Goal: Task Accomplishment & Management: Use online tool/utility

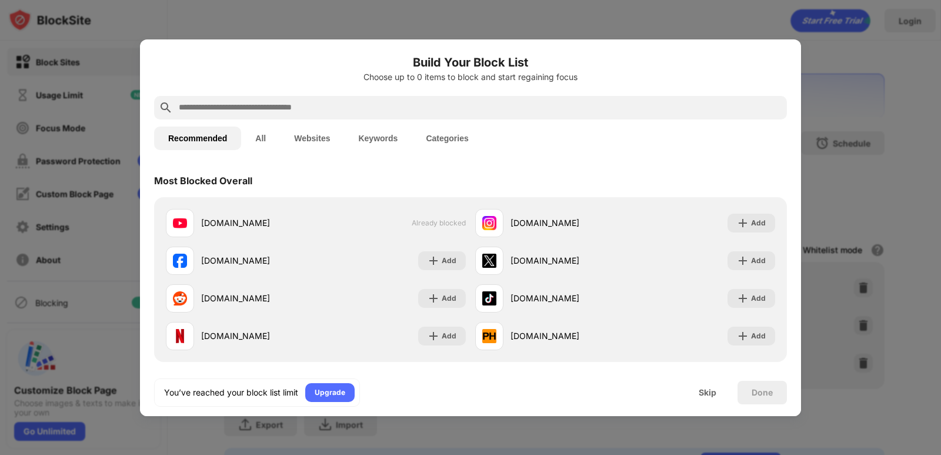
click at [409, 105] on input "text" at bounding box center [480, 108] width 605 height 14
paste input "**********"
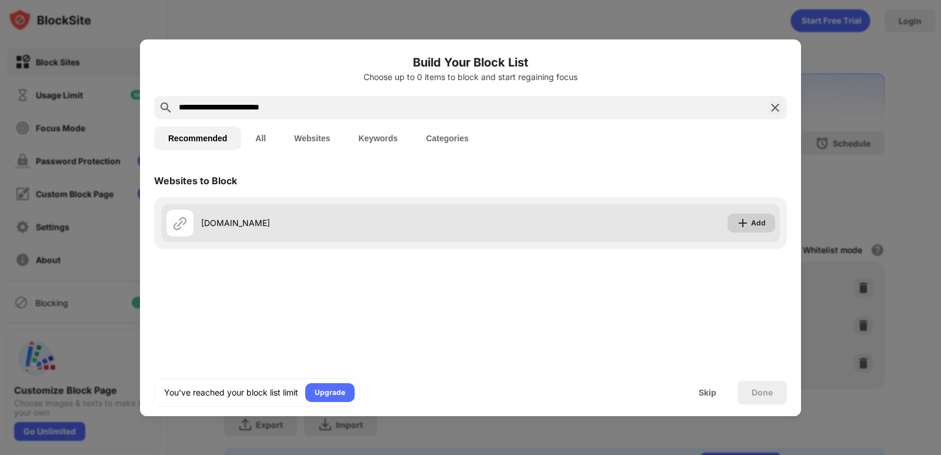
type input "**********"
click at [743, 222] on img at bounding box center [743, 223] width 12 height 12
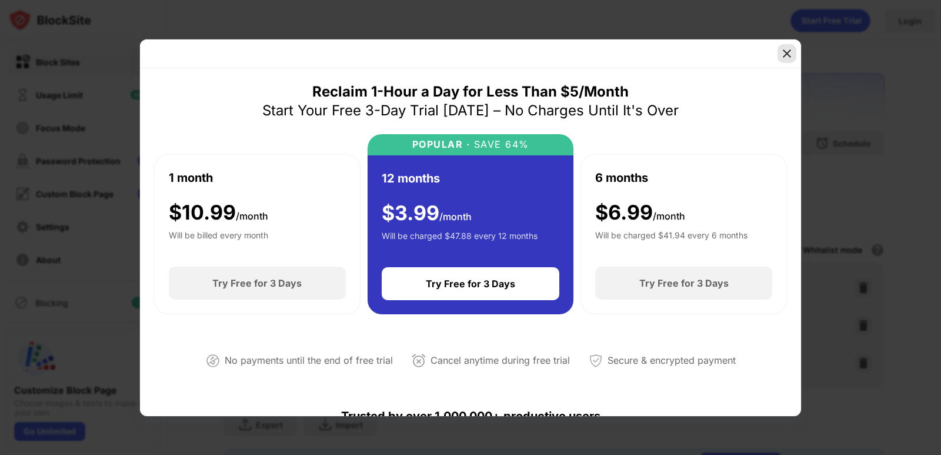
click at [788, 55] on img at bounding box center [787, 54] width 12 height 12
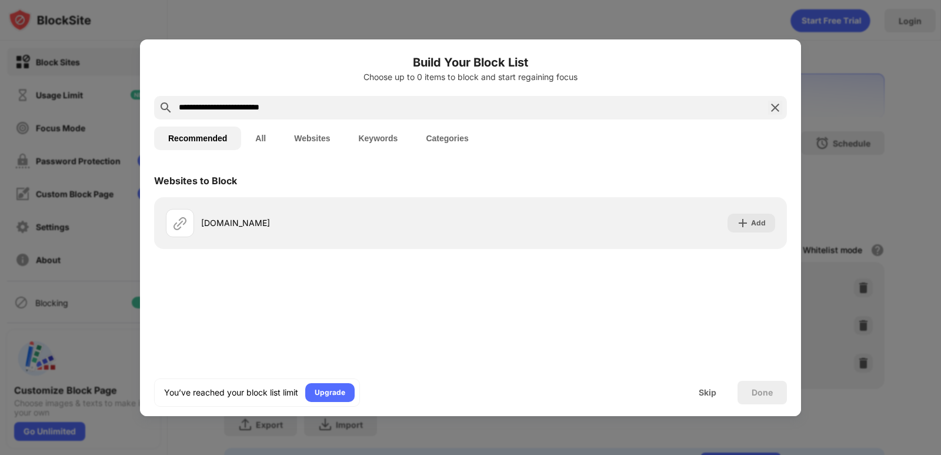
click at [262, 140] on button "All" at bounding box center [260, 138] width 39 height 24
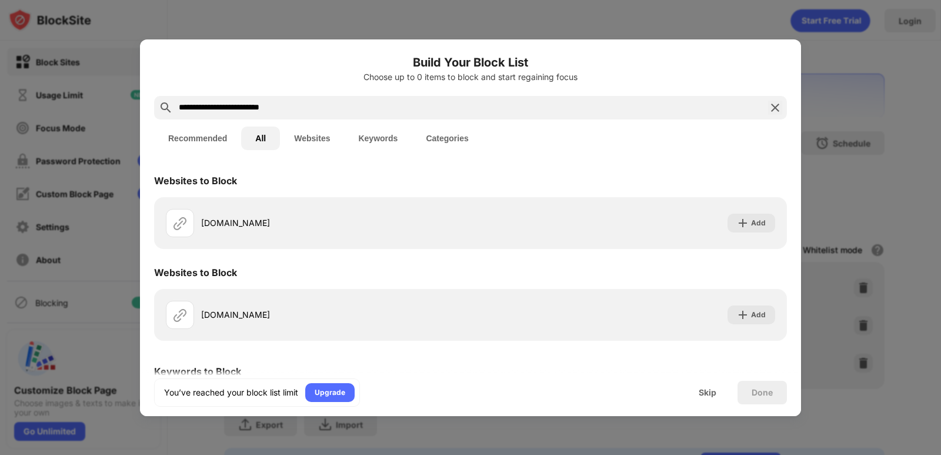
click at [302, 137] on button "Websites" at bounding box center [312, 138] width 64 height 24
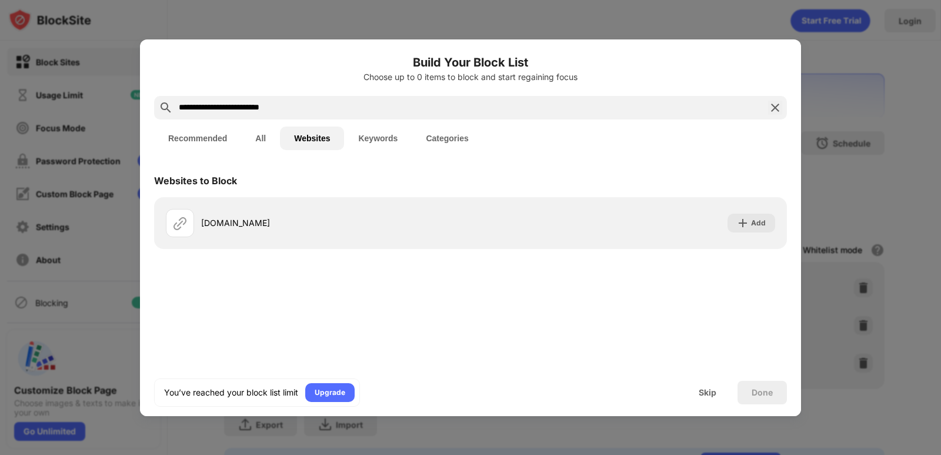
click at [374, 138] on button "Keywords" at bounding box center [378, 138] width 68 height 24
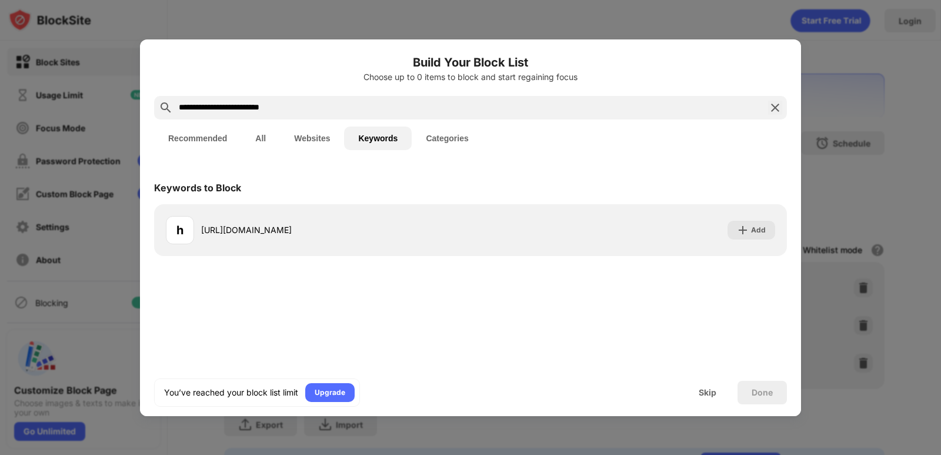
click at [450, 139] on button "Categories" at bounding box center [447, 138] width 71 height 24
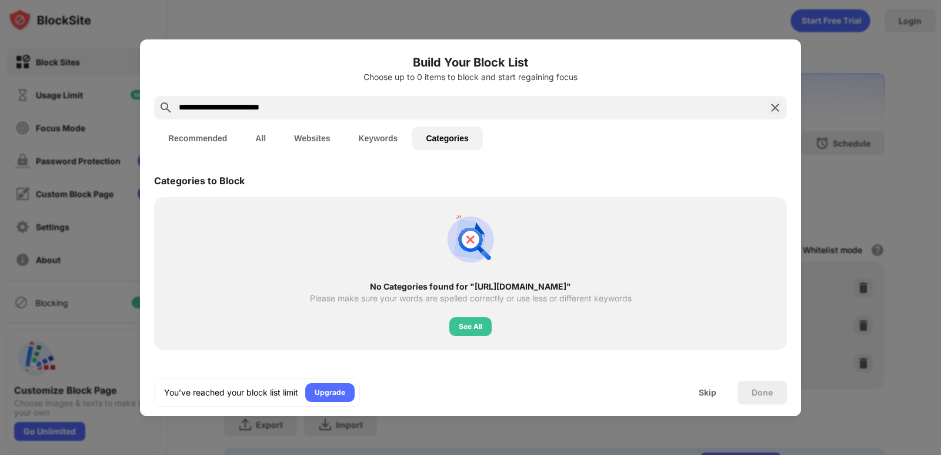
click at [447, 135] on button "Categories" at bounding box center [447, 138] width 71 height 24
click at [311, 141] on button "Websites" at bounding box center [312, 138] width 64 height 24
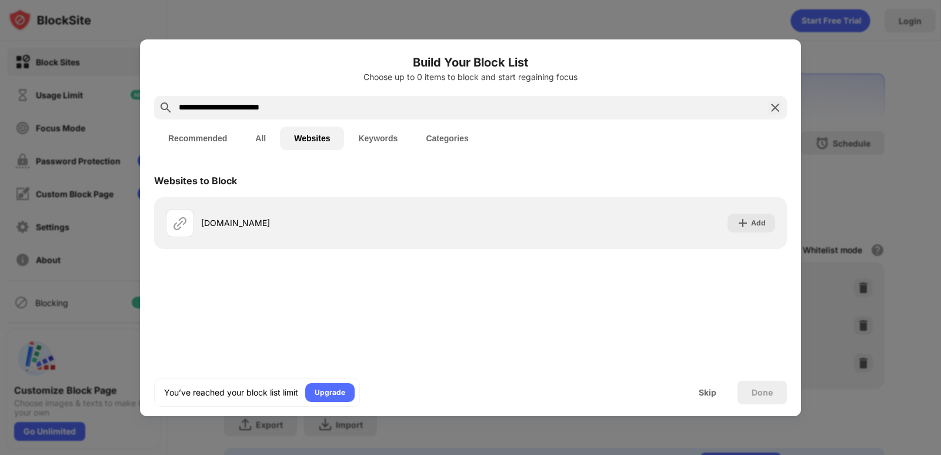
click at [265, 134] on button "All" at bounding box center [260, 138] width 39 height 24
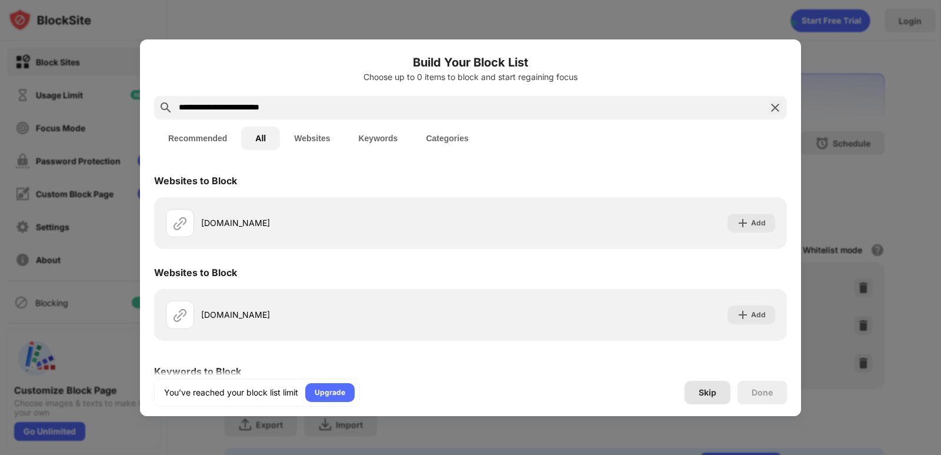
click at [720, 395] on div "Skip" at bounding box center [708, 393] width 46 height 24
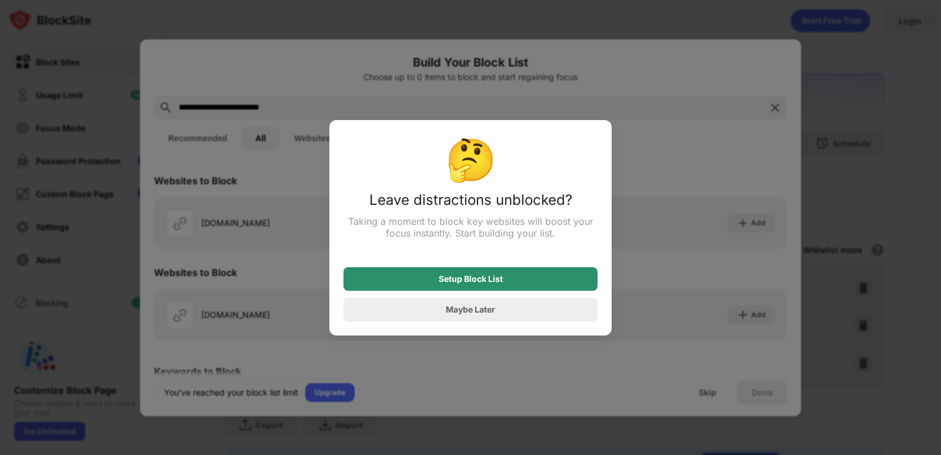
click at [495, 285] on div "Setup Block List" at bounding box center [471, 279] width 254 height 24
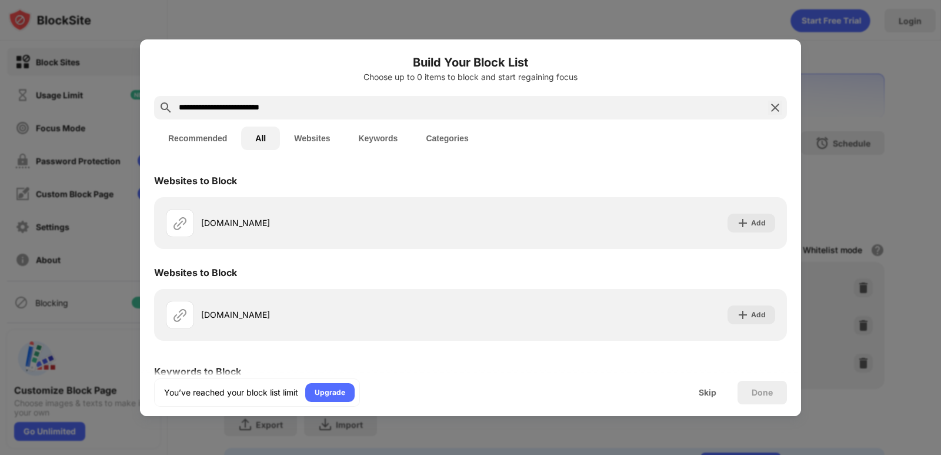
click at [849, 236] on div at bounding box center [470, 227] width 941 height 455
click at [718, 393] on div "Skip" at bounding box center [708, 393] width 46 height 24
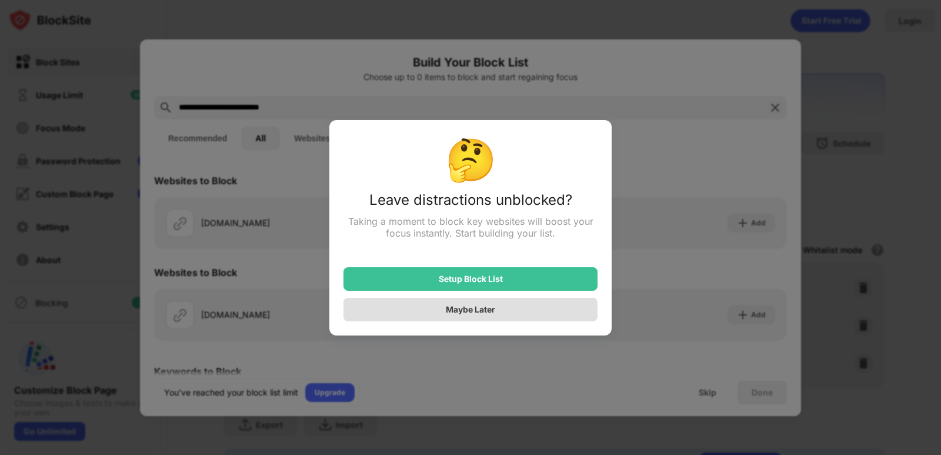
click at [490, 318] on div "Maybe Later" at bounding box center [471, 310] width 254 height 24
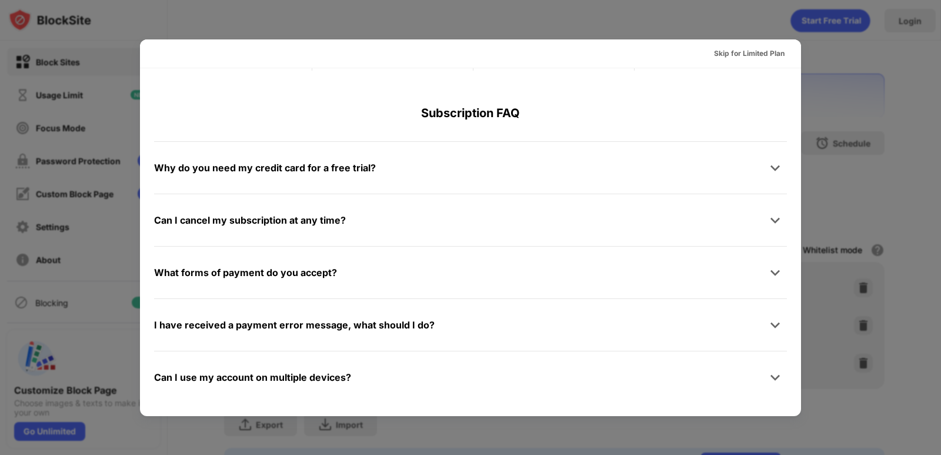
scroll to position [574, 0]
click at [864, 165] on div at bounding box center [470, 227] width 941 height 455
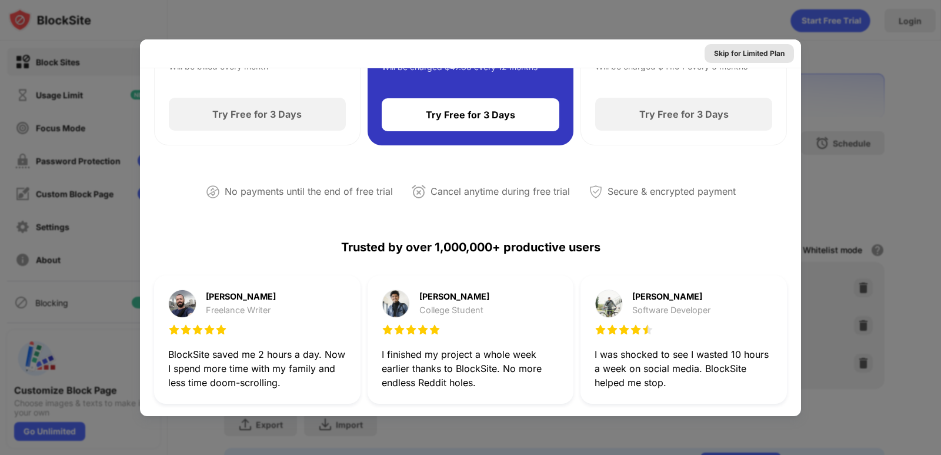
scroll to position [162, 0]
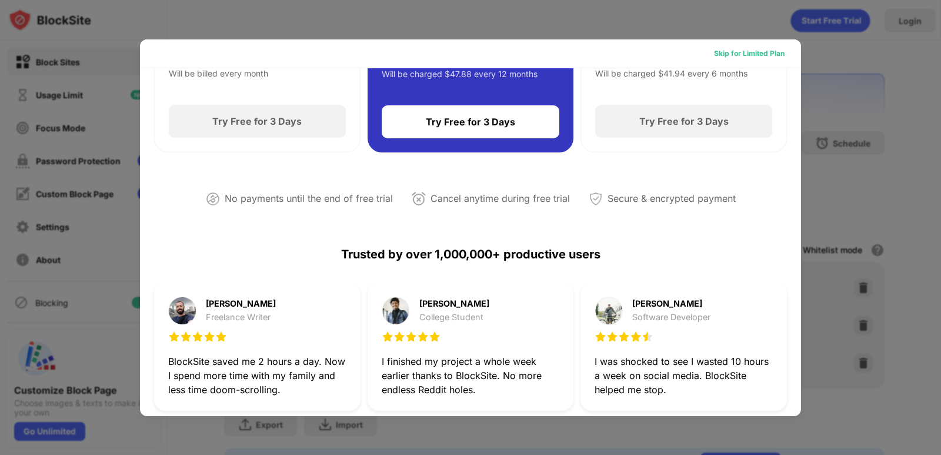
click at [757, 59] on div "Skip for Limited Plan" at bounding box center [749, 53] width 89 height 19
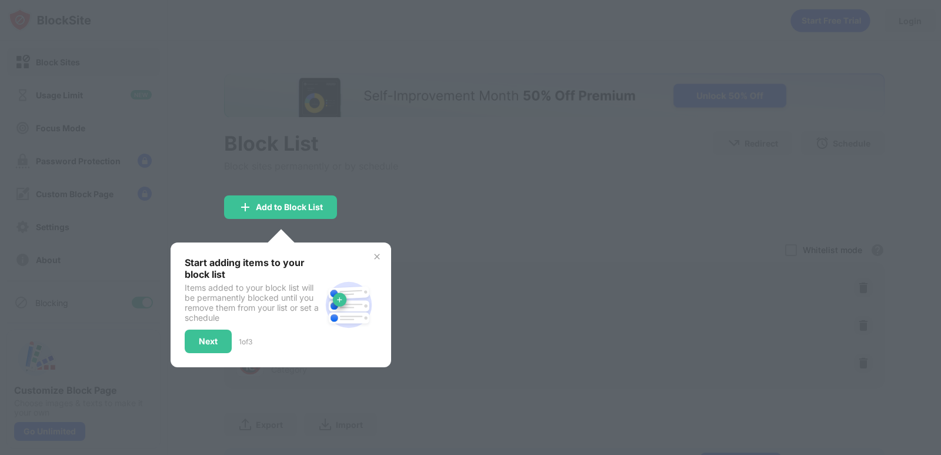
scroll to position [0, 0]
click at [379, 255] on img at bounding box center [376, 256] width 9 height 9
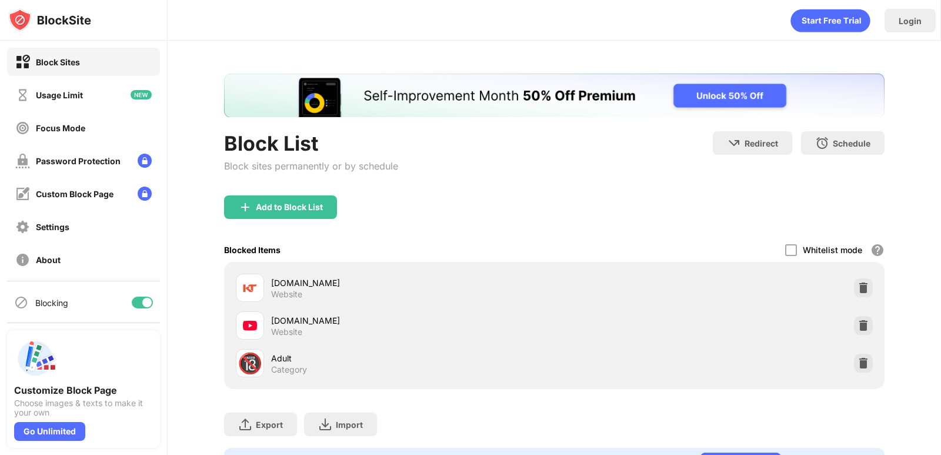
click at [321, 170] on div "Block sites permanently or by schedule" at bounding box center [311, 166] width 174 height 12
click at [298, 211] on div "Add to Block List" at bounding box center [289, 206] width 67 height 9
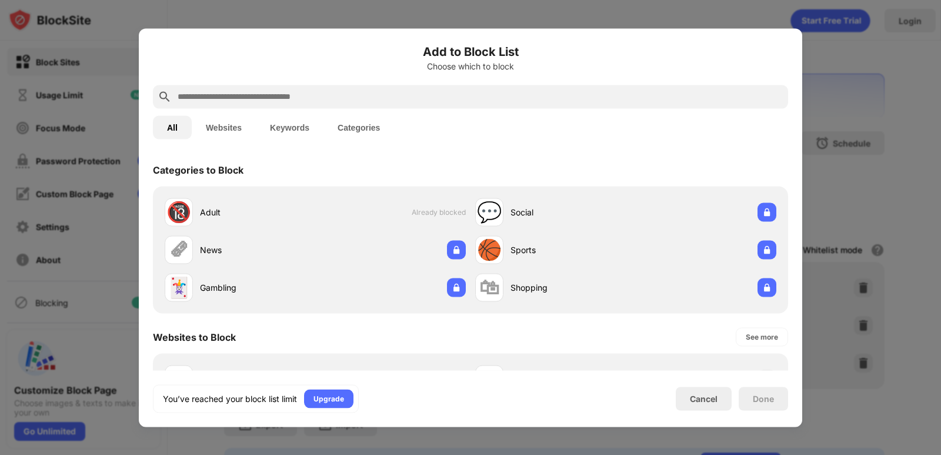
click at [280, 96] on input "text" at bounding box center [479, 96] width 607 height 14
paste input "**********"
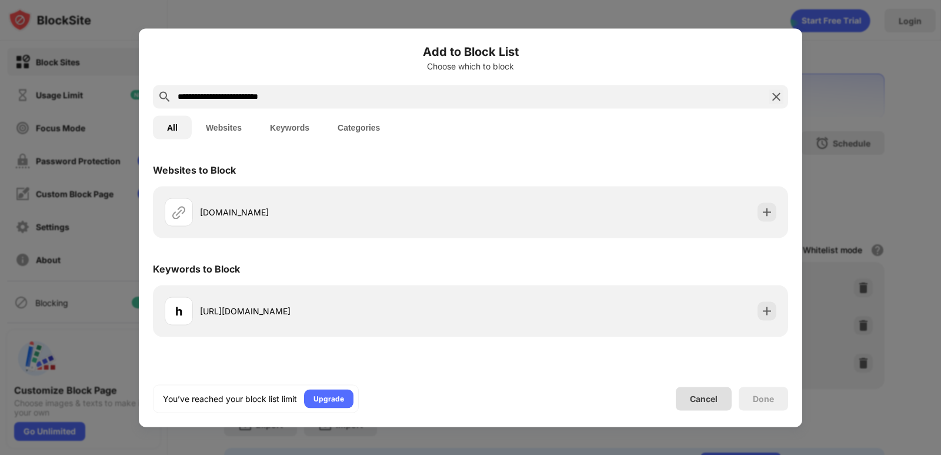
type input "**********"
click at [705, 394] on div "Cancel" at bounding box center [704, 399] width 28 height 10
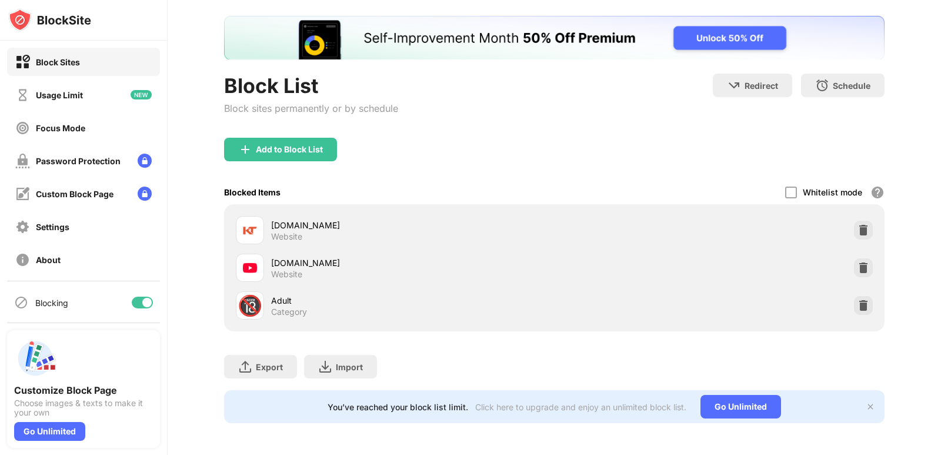
scroll to position [68, 0]
